Goal: Task Accomplishment & Management: Use online tool/utility

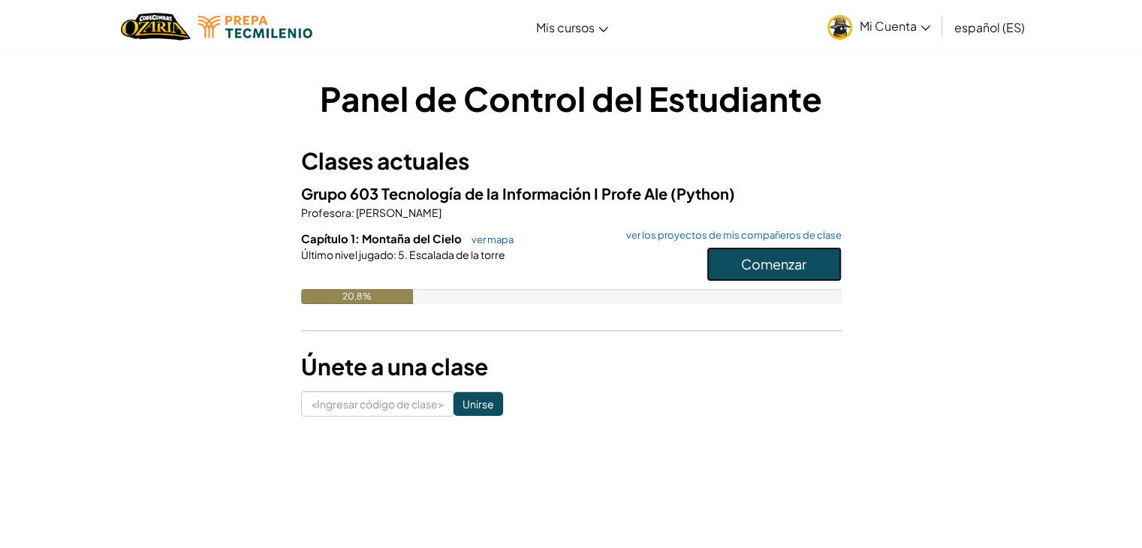
click at [797, 266] on font "Comenzar" at bounding box center [773, 263] width 65 height 17
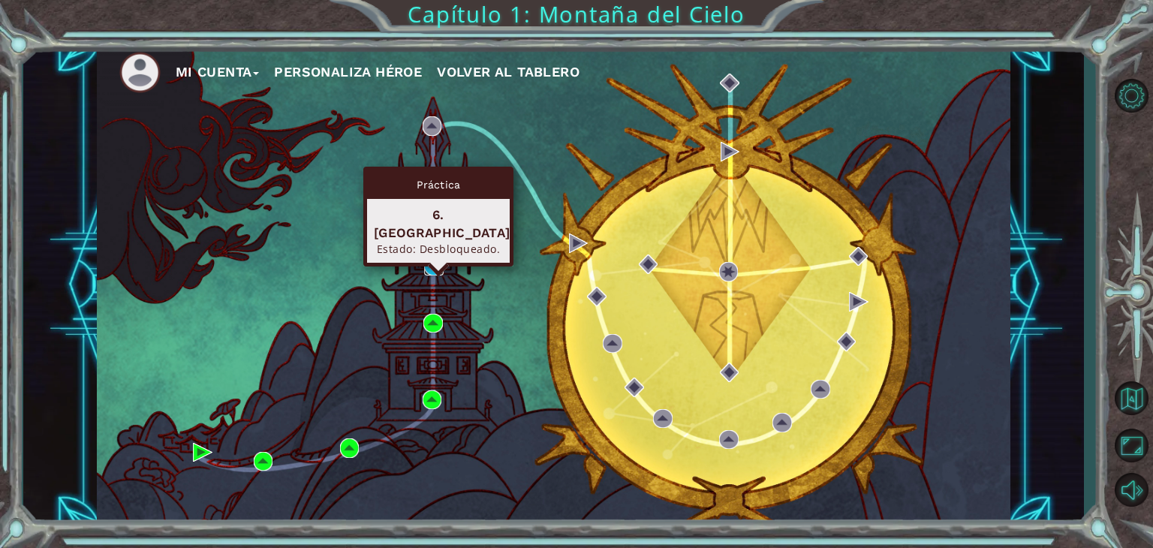
click at [427, 269] on img at bounding box center [434, 266] width 20 height 20
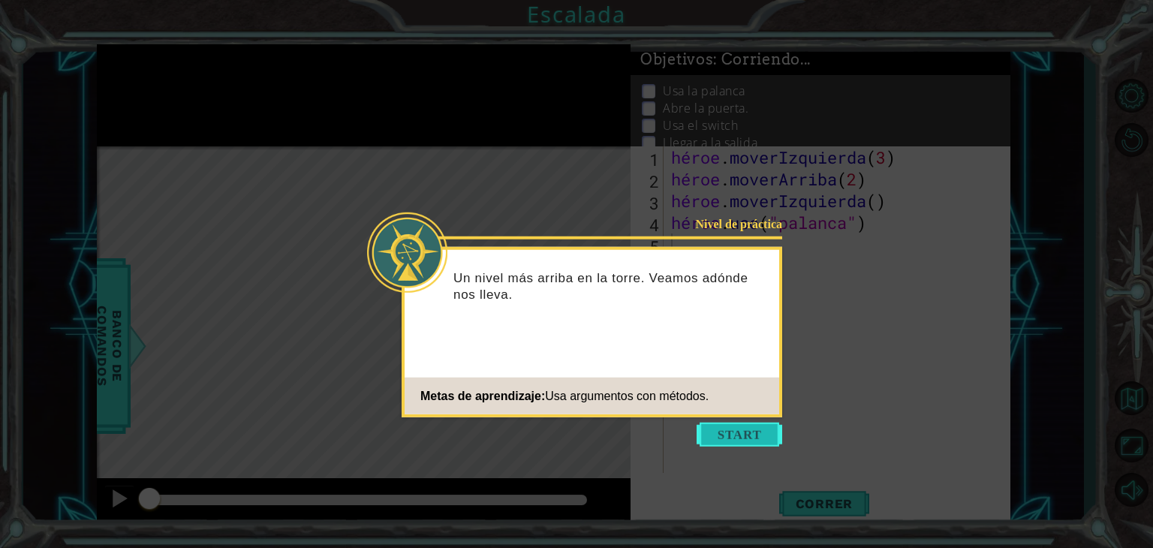
click at [748, 435] on button "Comenzar" at bounding box center [740, 435] width 86 height 24
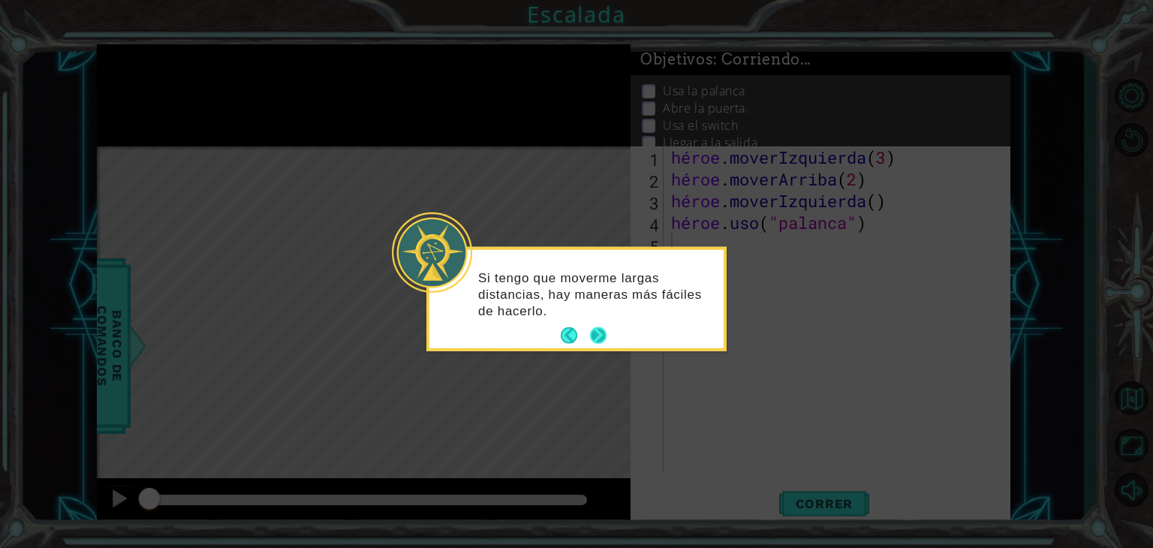
click at [601, 330] on button "Próximo" at bounding box center [598, 335] width 17 height 17
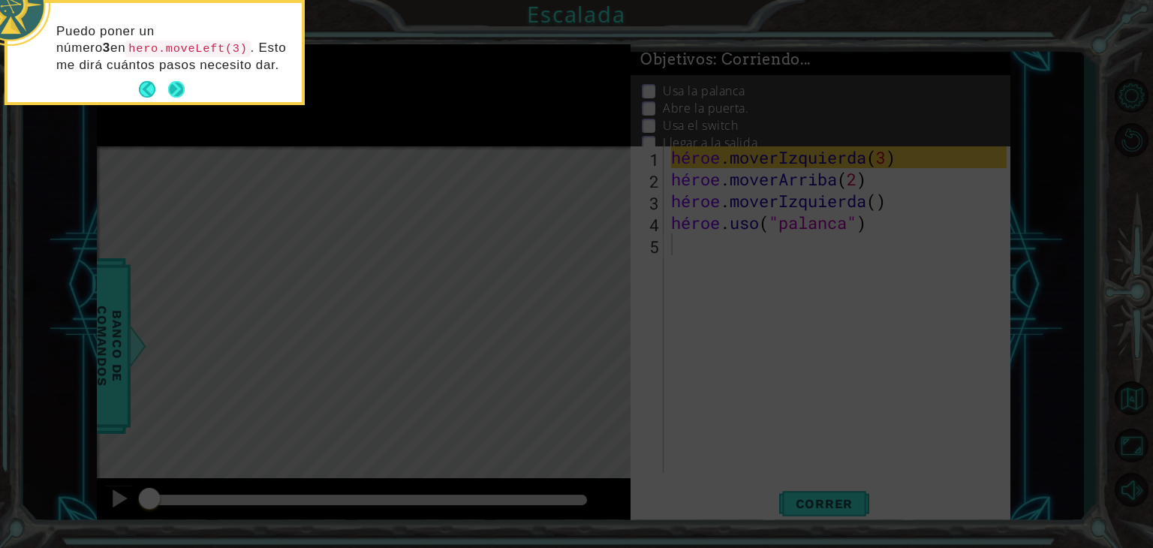
click at [177, 85] on button "Próximo" at bounding box center [176, 89] width 17 height 17
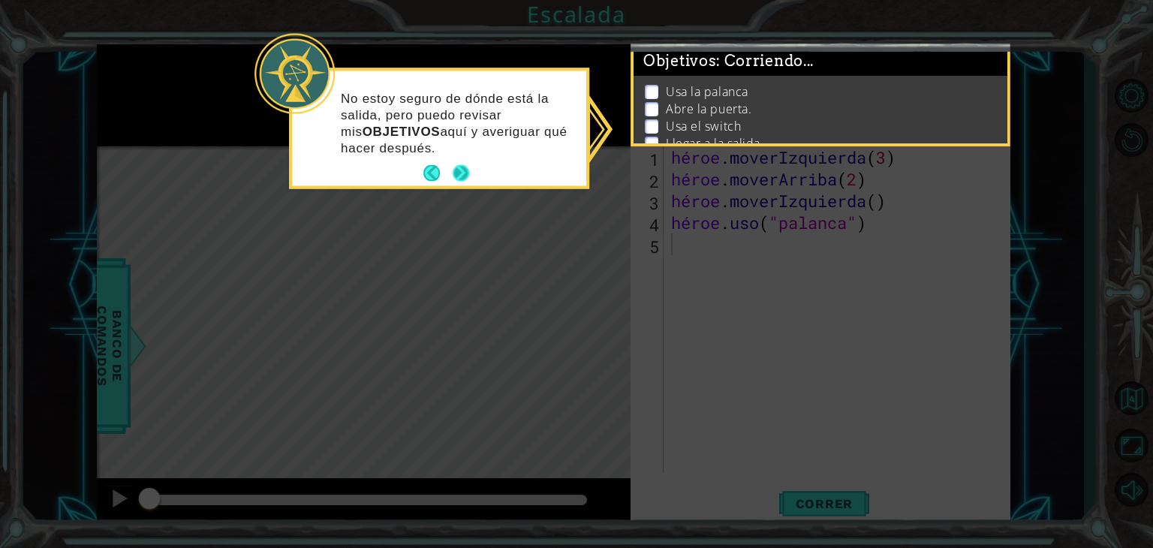
click at [458, 165] on button "Próximo" at bounding box center [461, 173] width 17 height 17
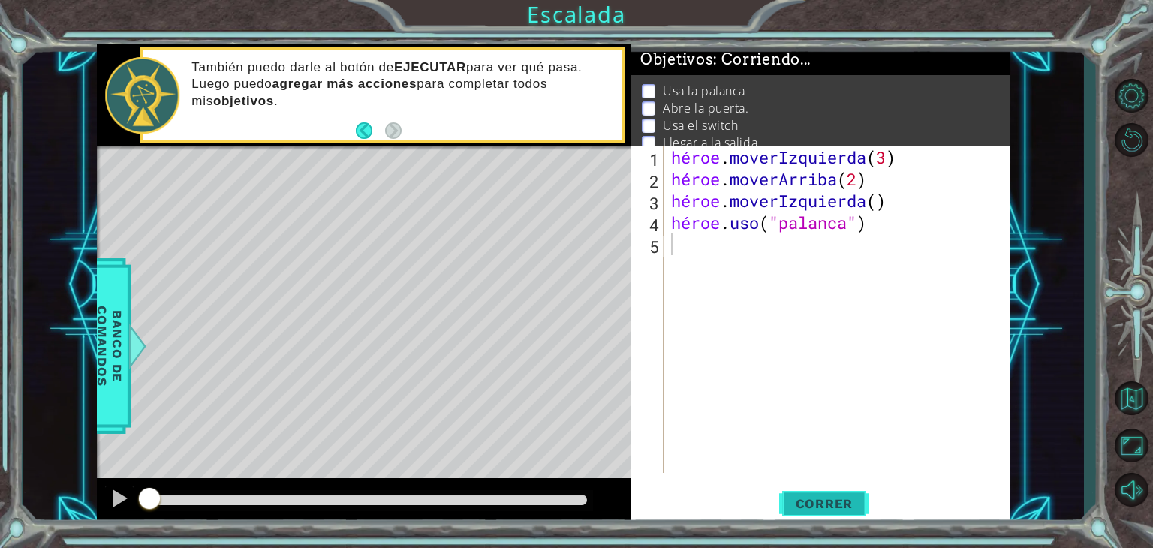
click at [841, 507] on font "Correr" at bounding box center [825, 503] width 58 height 15
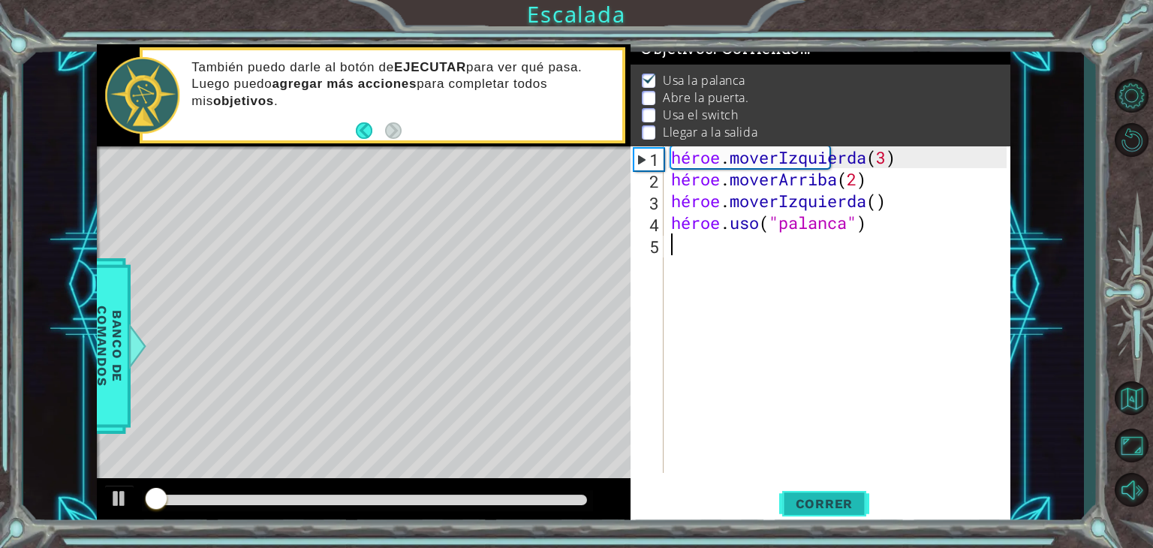
scroll to position [15, 0]
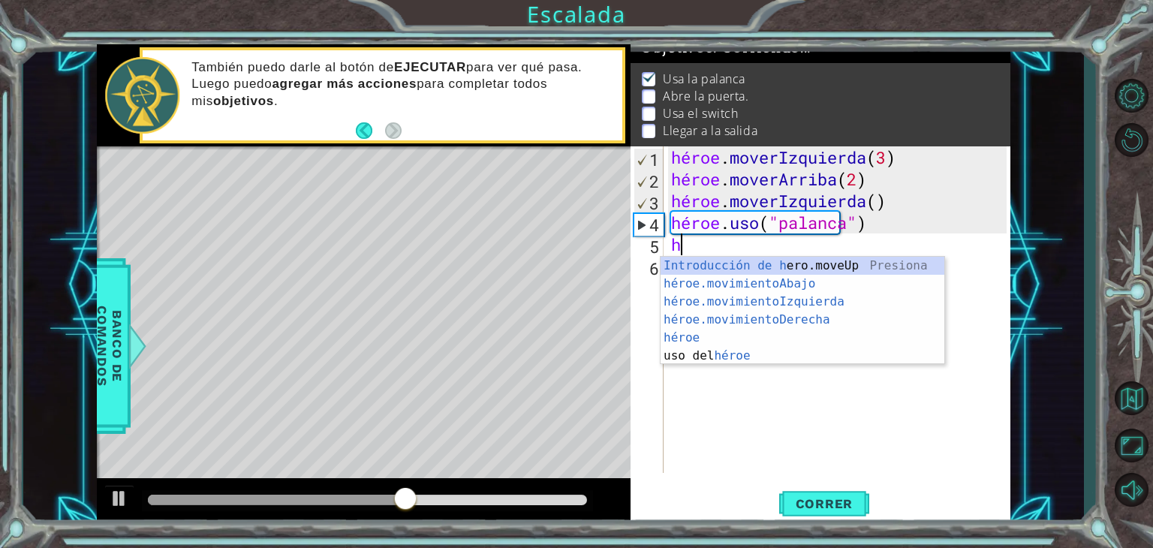
type textarea "h"
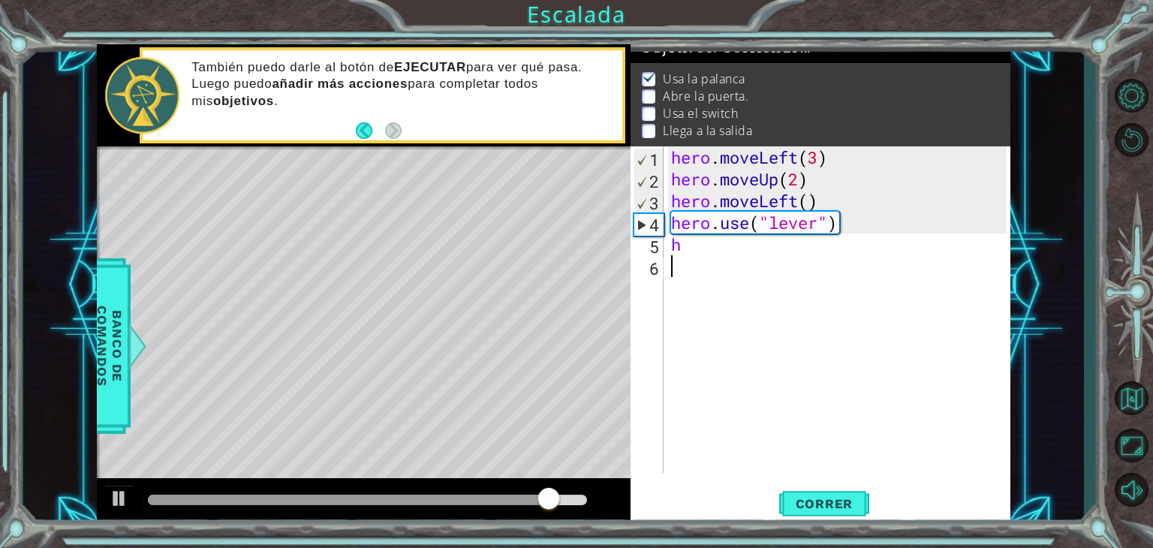
click at [679, 257] on div "hero . moveLeft ( 3 ) hero . moveUp ( 2 ) hero . moveLeft ( ) hero . use ( "lev…" at bounding box center [841, 331] width 346 height 370
type textarea "h"
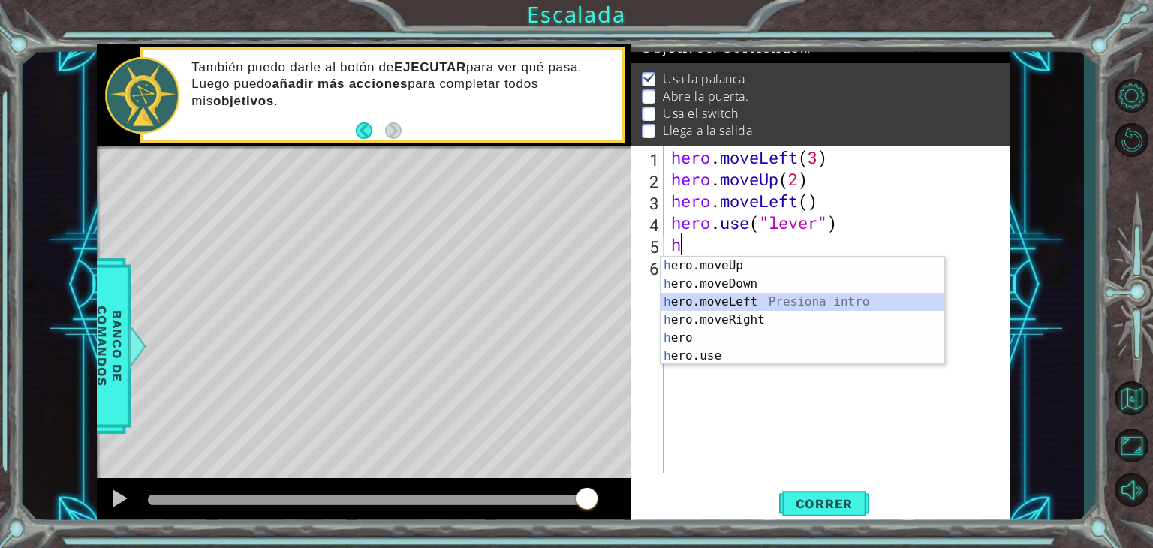
click at [717, 294] on div "h ero.moveUp Presiona intro h ero.moveDown Presiona intro h ero.moveLeft Presio…" at bounding box center [803, 329] width 284 height 144
type textarea "hero.moveLeft(1)"
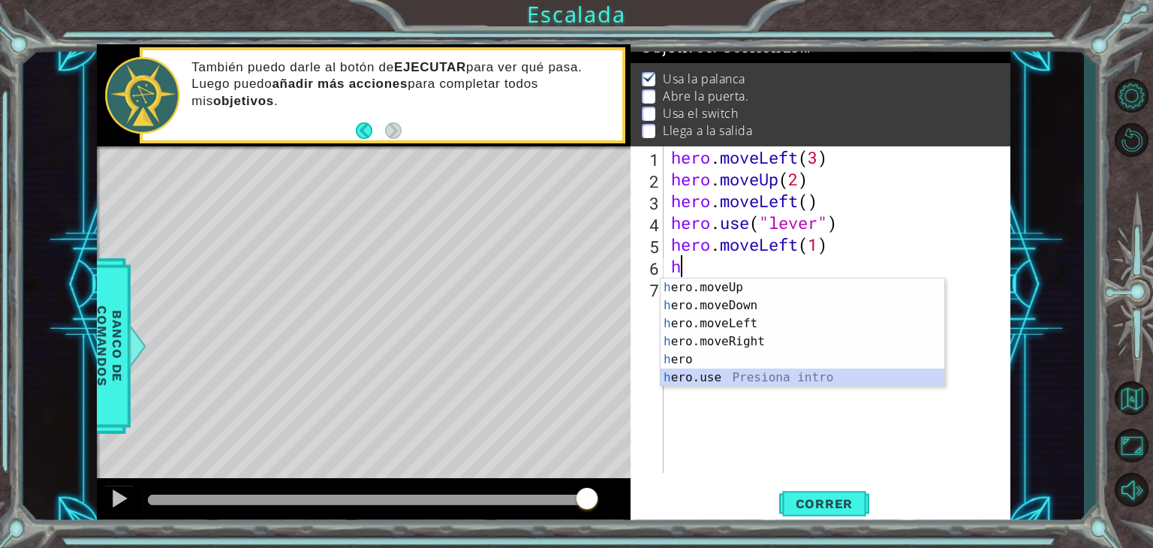
click at [725, 373] on div "h ero.moveUp Presiona intro h ero.moveDown Presiona intro h ero.moveLeft Presio…" at bounding box center [803, 350] width 284 height 144
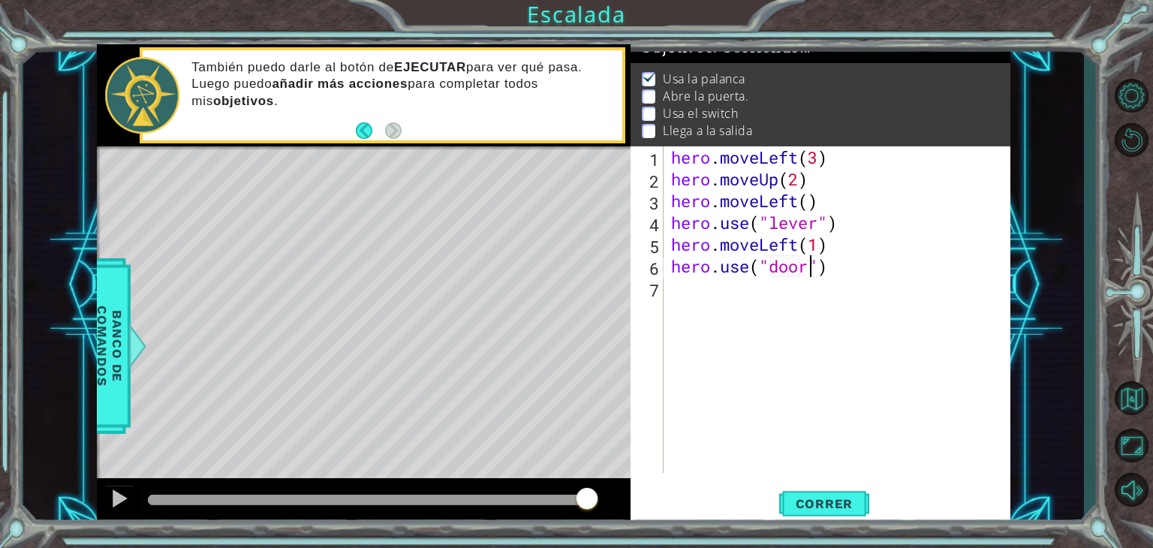
scroll to position [0, 6]
type textarea "hero.use("door")"
click at [804, 501] on span "Correr" at bounding box center [825, 503] width 88 height 15
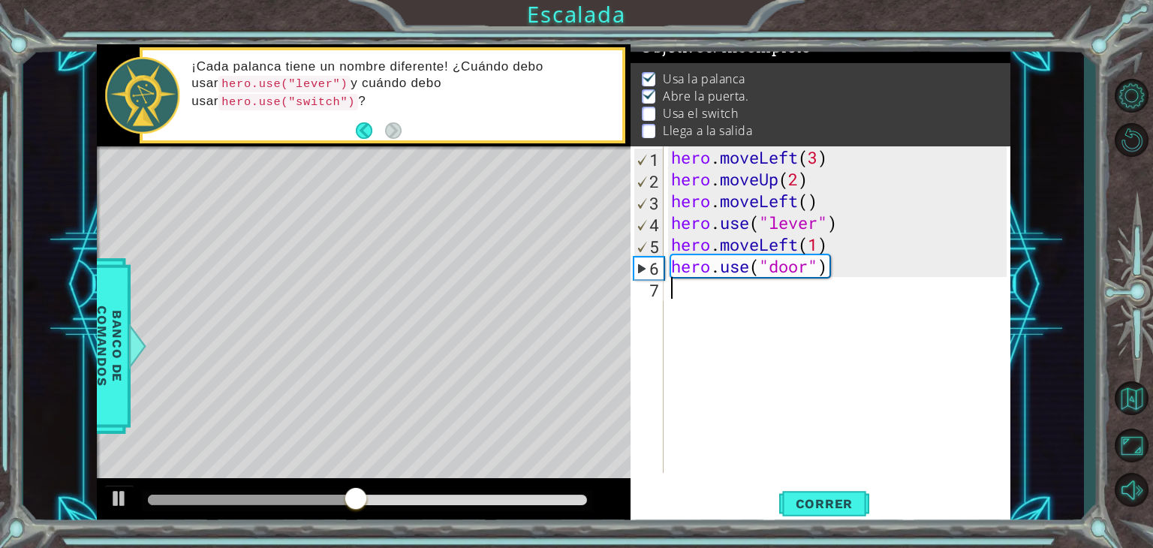
click at [690, 292] on div "hero . moveLeft ( 3 ) hero . moveUp ( 2 ) hero . moveLeft ( ) hero . use ( "lev…" at bounding box center [841, 331] width 346 height 370
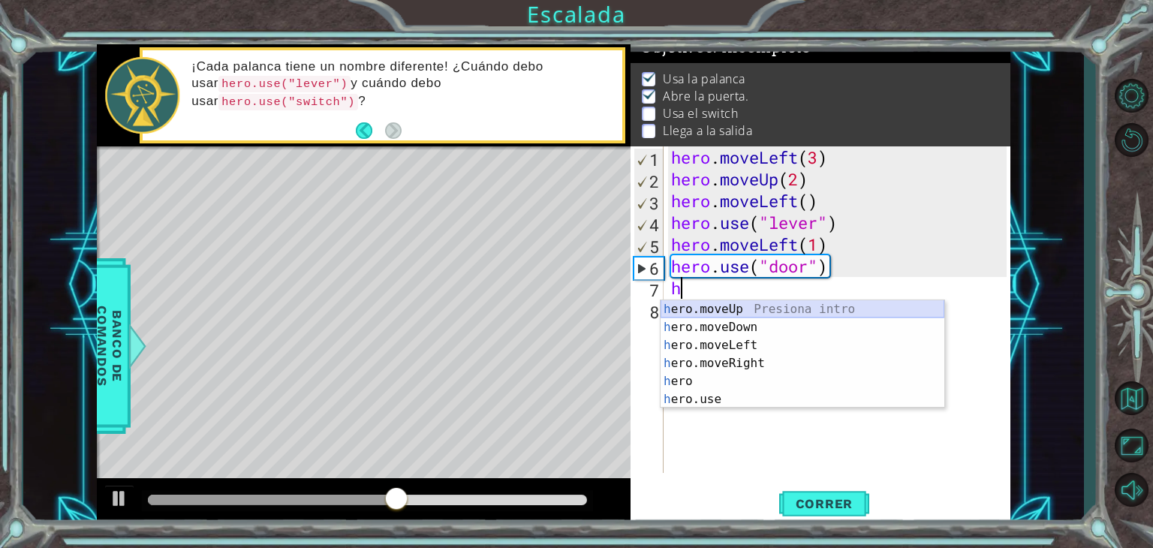
click at [766, 307] on div "h ero.moveUp Presiona intro h ero.moveDown Presiona intro h ero.moveLeft Presio…" at bounding box center [803, 372] width 284 height 144
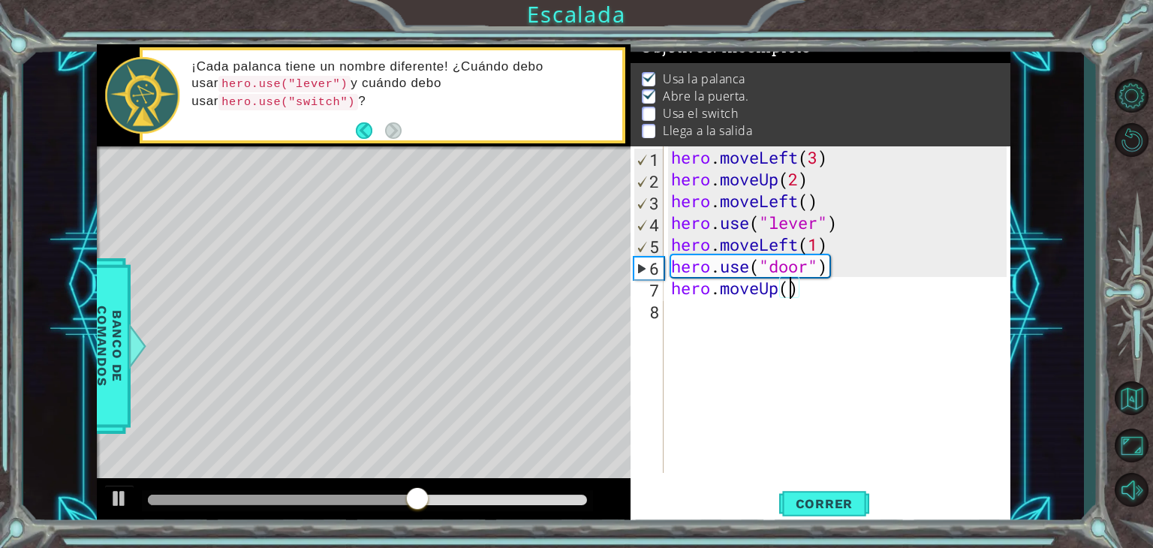
type textarea "hero.moveUp(2)"
click at [847, 433] on div "hero . moveLeft ( 3 ) hero . moveUp ( 2 ) hero . moveLeft ( ) hero . use ( "lev…" at bounding box center [841, 331] width 346 height 370
click at [858, 498] on span "Correr" at bounding box center [825, 503] width 88 height 15
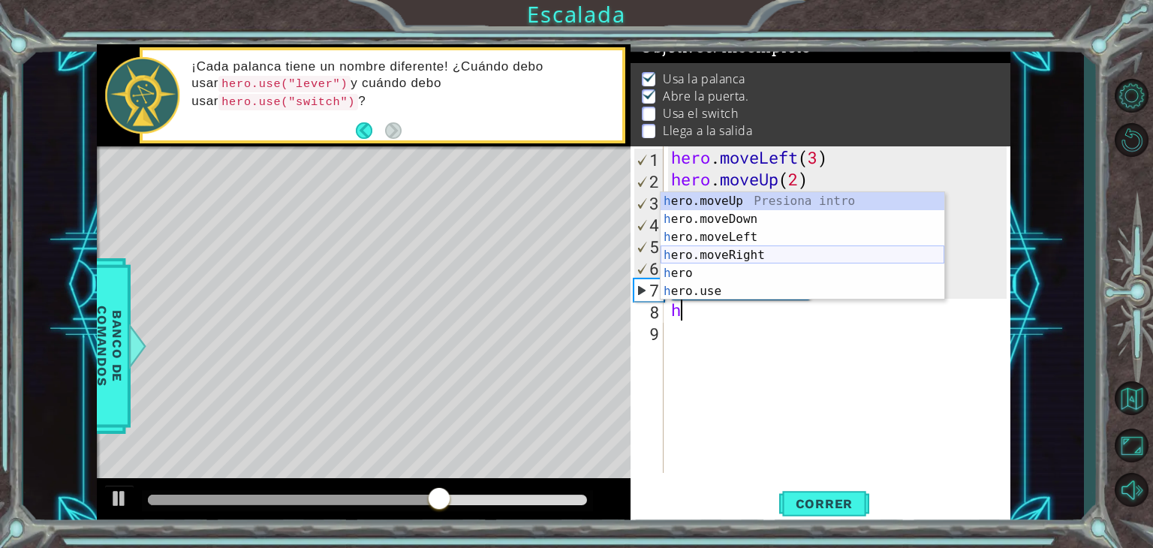
click at [835, 249] on div "h ero.moveUp Presiona intro h ero.moveDown Presiona intro h ero.moveLeft Presio…" at bounding box center [803, 264] width 284 height 144
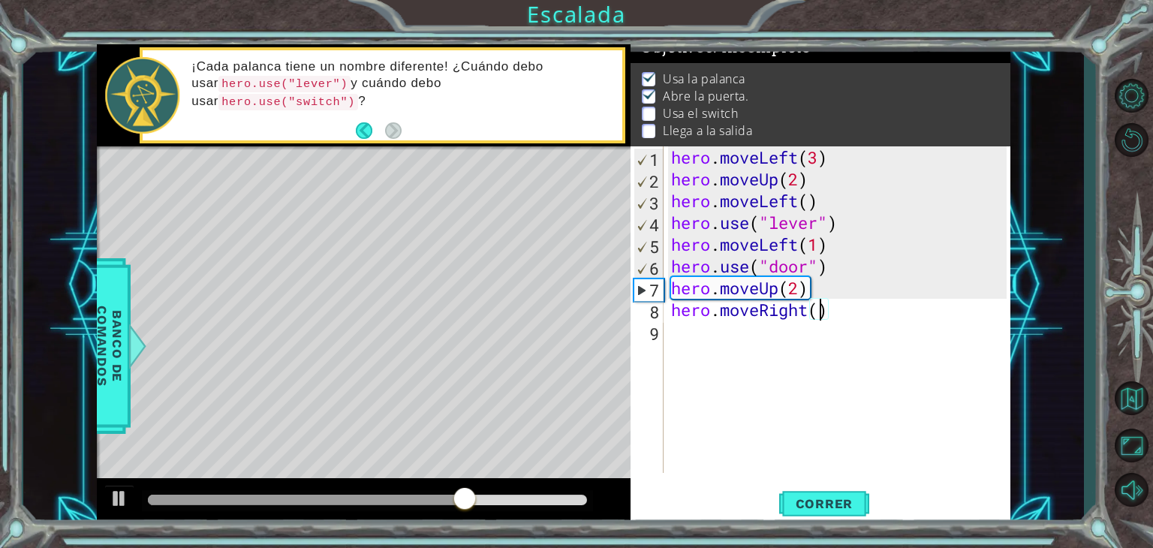
type textarea "hero.moveRight(2)"
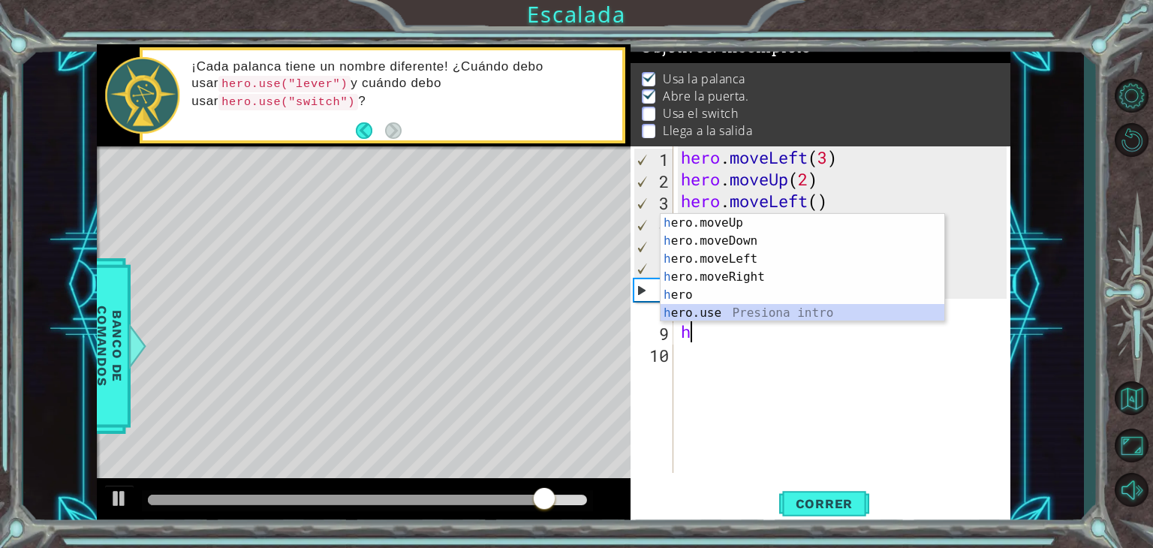
click at [724, 309] on div "h ero.moveUp Presiona intro h ero.moveDown Presiona intro h ero.moveLeft Presio…" at bounding box center [803, 286] width 284 height 144
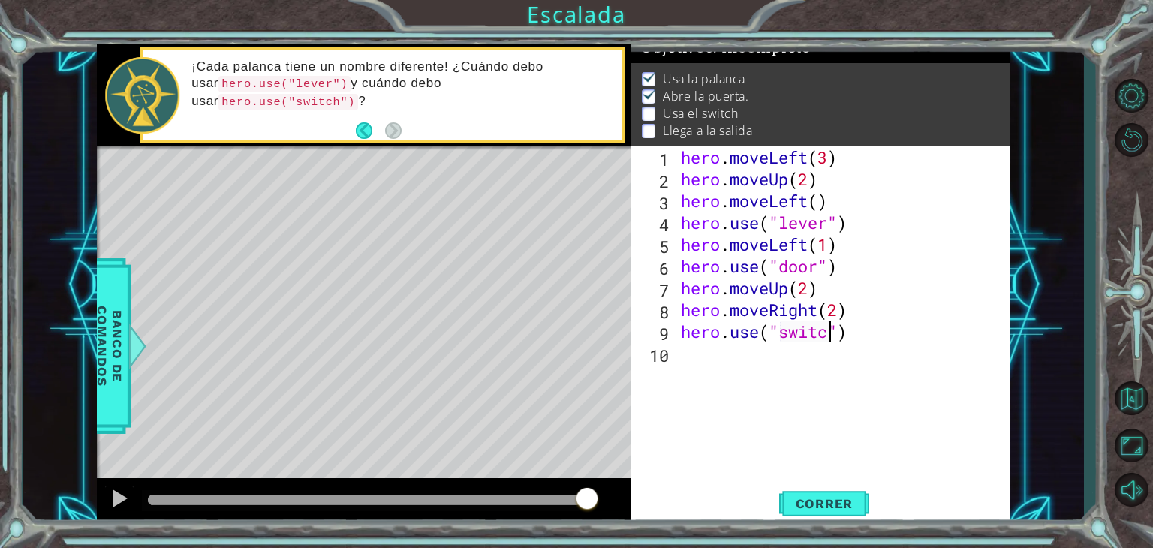
scroll to position [0, 6]
type textarea "hero.use("switch")"
click at [805, 491] on button "Correr" at bounding box center [824, 504] width 90 height 38
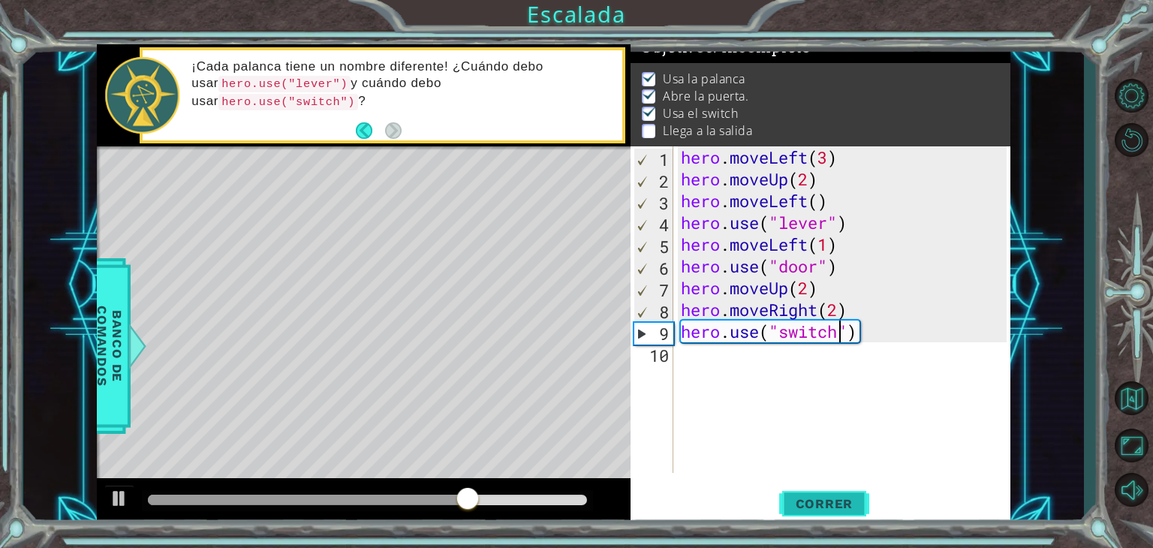
scroll to position [0, 0]
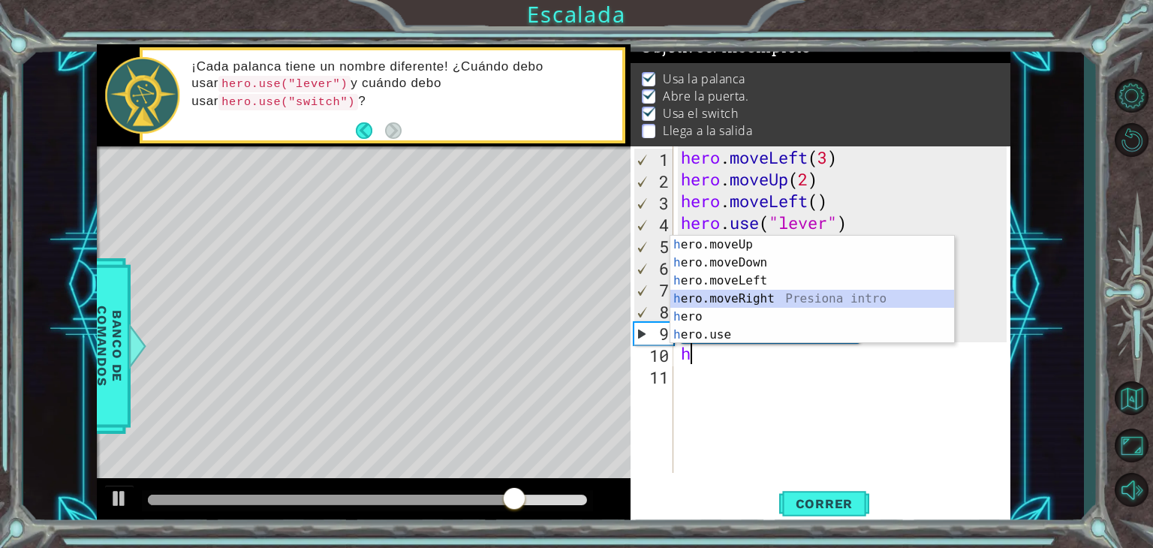
click at [781, 300] on div "h ero.moveUp Presiona intro h ero.moveDown Presiona intro h ero.moveLeft Presio…" at bounding box center [812, 308] width 284 height 144
type textarea "hero.moveRight(1)"
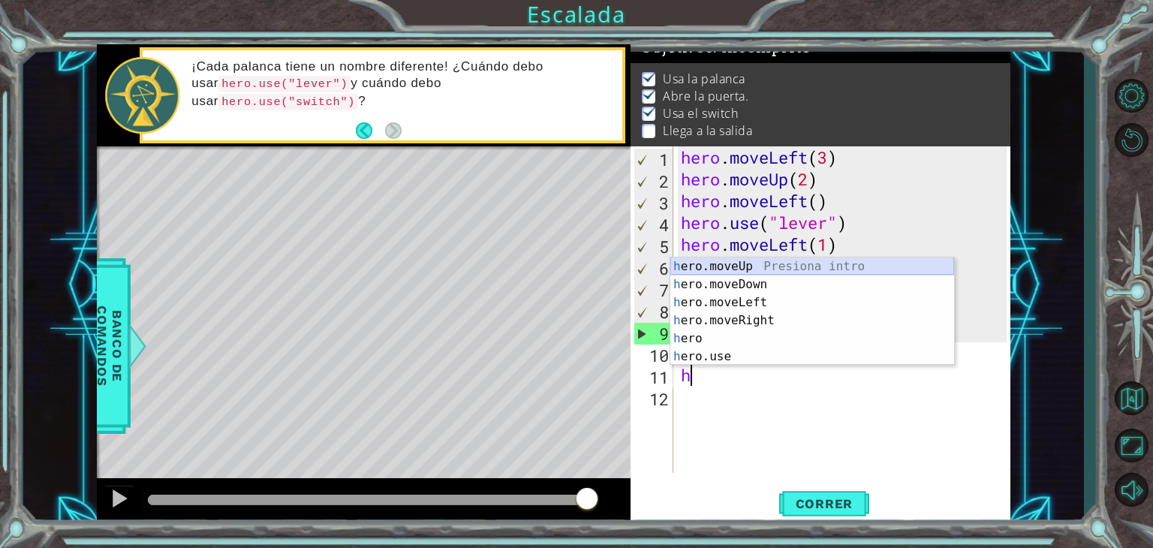
click at [735, 259] on div "h ero.moveUp Presiona intro h ero.moveDown Presiona intro h ero.moveLeft Presio…" at bounding box center [812, 329] width 284 height 144
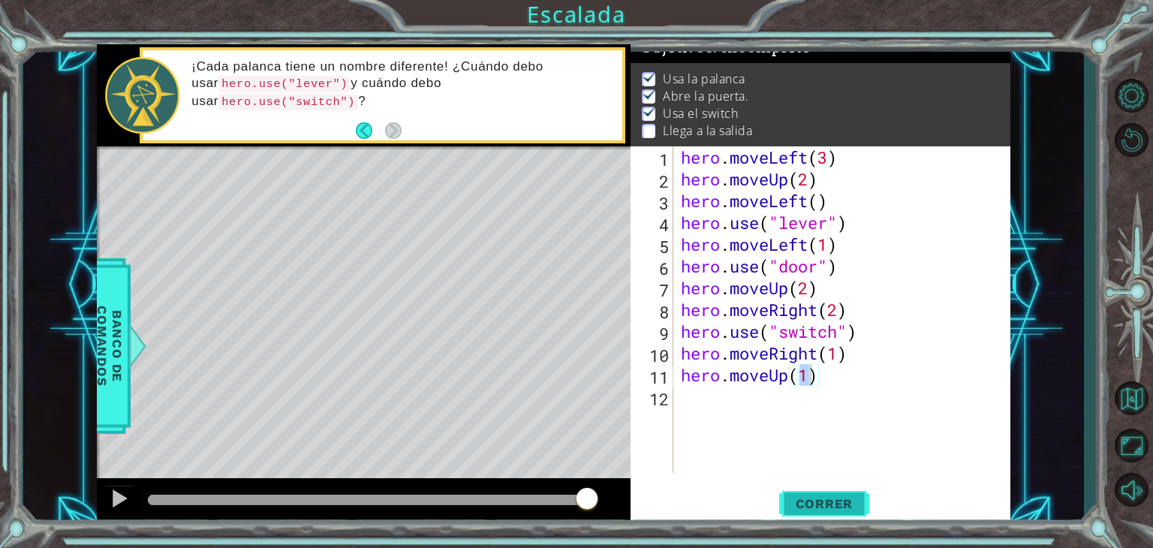
click at [815, 493] on button "Correr" at bounding box center [824, 504] width 90 height 38
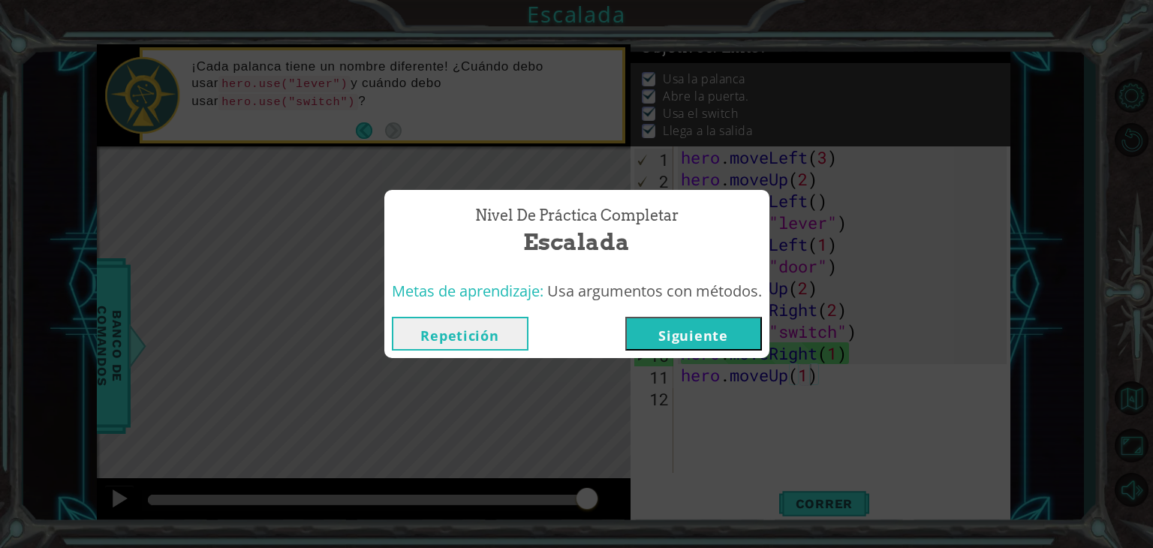
click at [510, 342] on button "Repetición" at bounding box center [460, 334] width 137 height 34
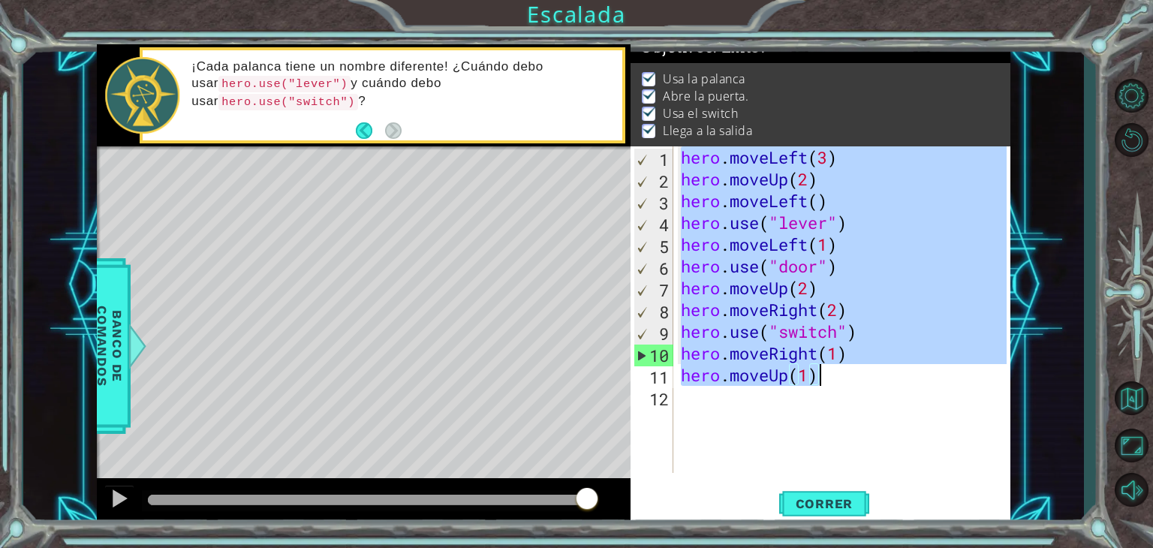
drag, startPoint x: 681, startPoint y: 156, endPoint x: 818, endPoint y: 375, distance: 258.0
click at [818, 375] on div "hero . moveLeft ( 3 ) hero . moveUp ( 2 ) hero . moveLeft ( ) hero . use ( "lev…" at bounding box center [846, 331] width 337 height 370
click at [814, 494] on button "Correr" at bounding box center [824, 504] width 90 height 38
type textarea "hero.moveUp(1)"
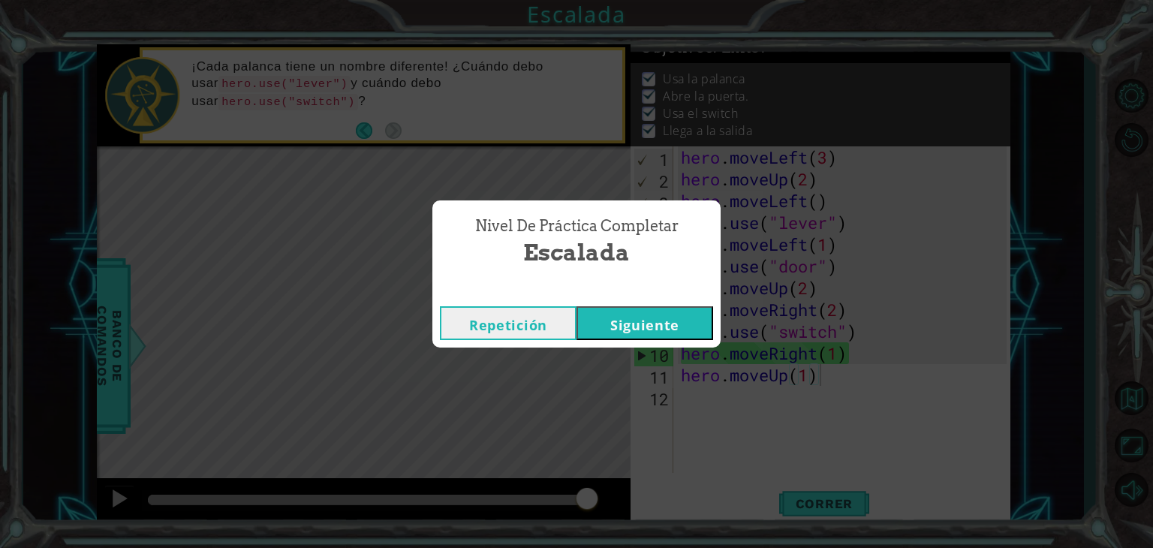
click at [686, 320] on button "Siguiente" at bounding box center [644, 323] width 137 height 34
